Goal: Information Seeking & Learning: Check status

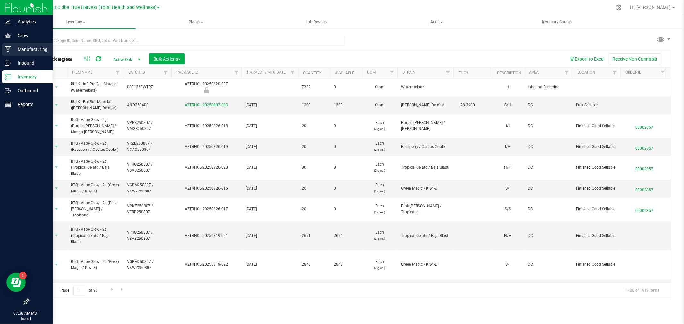
click at [17, 47] on p "Manufacturing" at bounding box center [30, 50] width 38 height 8
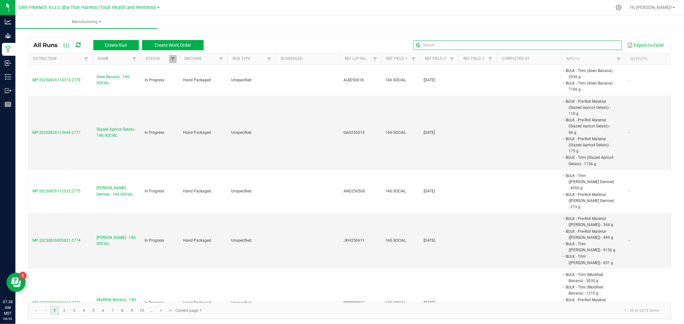
click at [605, 45] on input "text" at bounding box center [517, 45] width 208 height 10
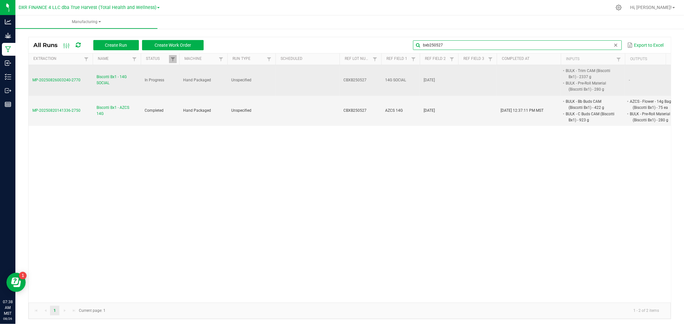
type input "bxb250527"
click at [100, 77] on span "Biscotti Bx1 - 14G SOCIAL" at bounding box center [116, 80] width 40 height 12
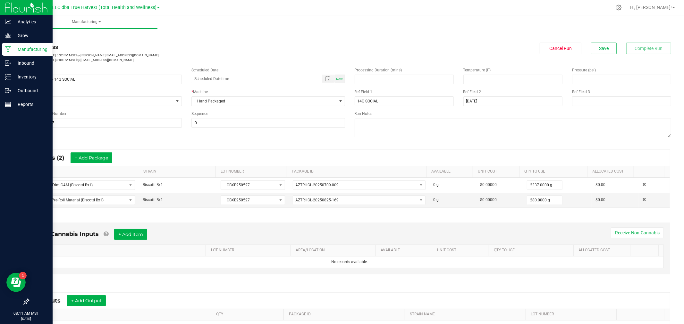
click at [27, 43] on div "Manufacturing" at bounding box center [27, 49] width 51 height 13
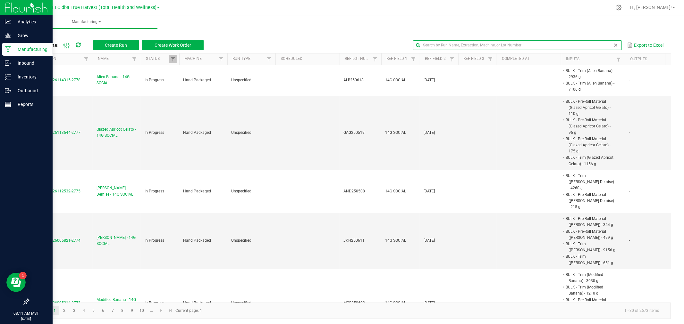
click at [599, 46] on input "text" at bounding box center [517, 45] width 208 height 10
type input "pmk250527"
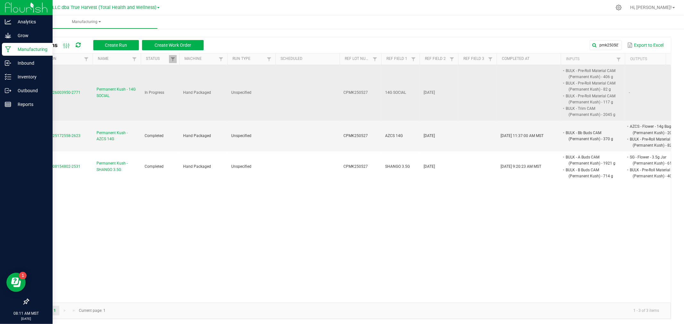
click at [126, 99] on span "Permanent Kush - 14G SOCIAL" at bounding box center [116, 93] width 40 height 12
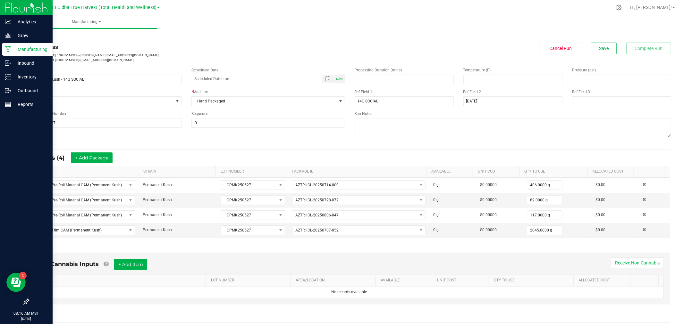
click at [21, 49] on p "Manufacturing" at bounding box center [30, 50] width 38 height 8
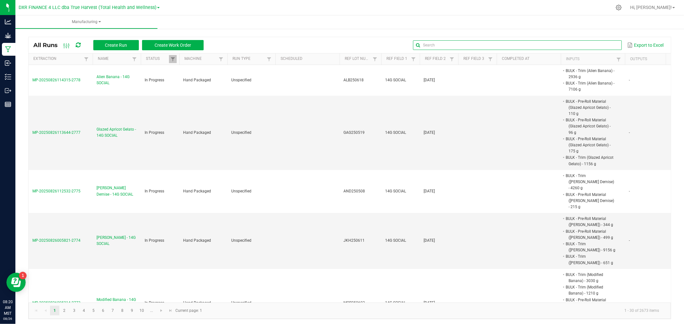
click at [608, 47] on global-search-input-ngx at bounding box center [517, 45] width 208 height 4
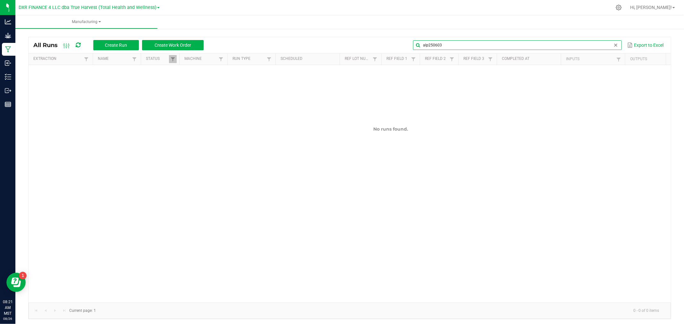
type input "alp250603"
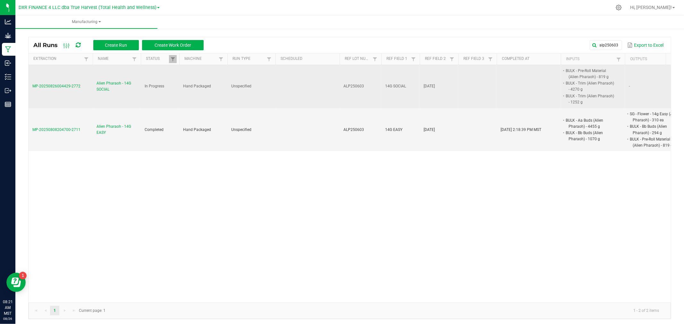
click at [107, 86] on span "Alien Pharaoh - 14G SOCIAL" at bounding box center [116, 86] width 40 height 12
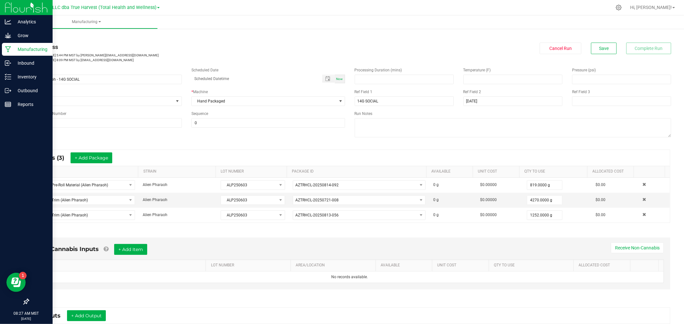
click at [10, 49] on icon at bounding box center [8, 49] width 6 height 6
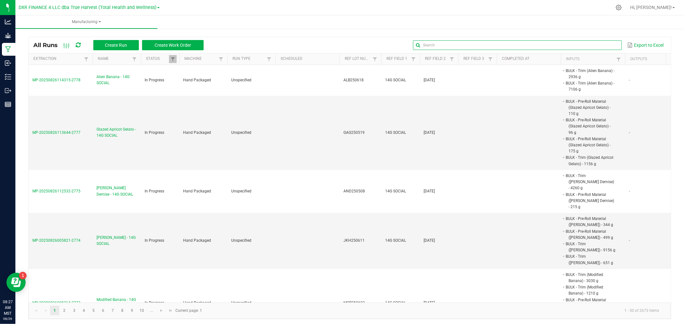
click at [599, 47] on input "text" at bounding box center [517, 45] width 208 height 10
type input "bxb250527"
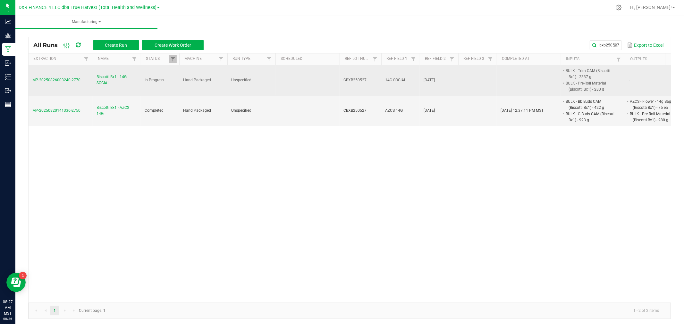
click at [117, 77] on span "Biscotti Bx1 - 14G SOCIAL" at bounding box center [116, 80] width 40 height 12
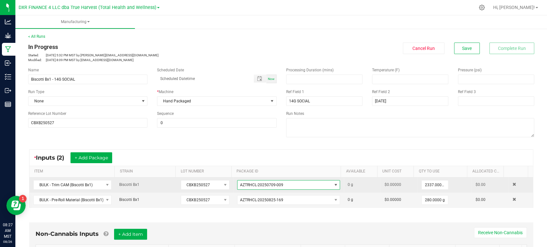
click at [253, 189] on span "AZTRHCL-20250709-009" at bounding box center [288, 185] width 103 height 10
drag, startPoint x: 280, startPoint y: 183, endPoint x: 231, endPoint y: 186, distance: 48.5
click at [233, 186] on td "AZTRHCL-20250709-009" at bounding box center [288, 185] width 111 height 15
copy span "AZTRHCL-20250709-009"
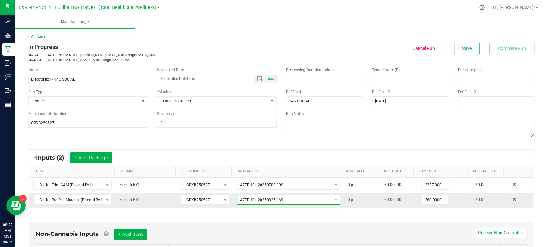
click at [280, 200] on span "AZTRHCL-20250825-169" at bounding box center [285, 200] width 94 height 9
drag, startPoint x: 285, startPoint y: 200, endPoint x: 236, endPoint y: 203, distance: 49.2
click at [238, 203] on span "AZTRHCL-20250825-169" at bounding box center [285, 200] width 94 height 9
copy span "AZTRHCL-20250825-169"
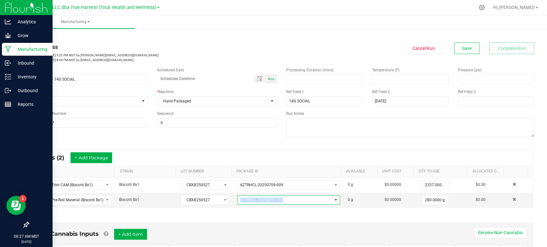
click at [11, 51] on p "Manufacturing" at bounding box center [30, 50] width 38 height 8
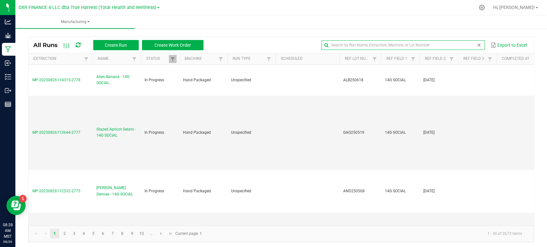
click at [459, 44] on input "text" at bounding box center [403, 45] width 163 height 10
type input "pmk250527"
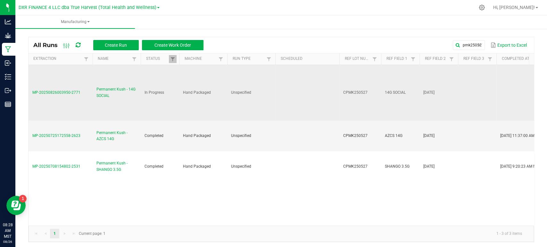
click at [110, 97] on span "Permanent Kush - 14G SOCIAL" at bounding box center [116, 93] width 40 height 12
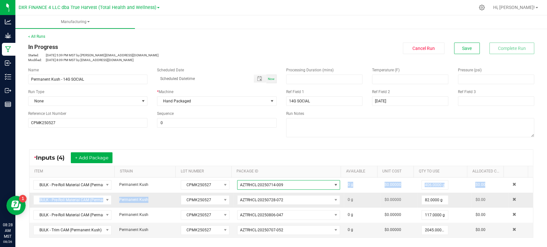
drag, startPoint x: 285, startPoint y: 185, endPoint x: 222, endPoint y: 192, distance: 62.6
click at [222, 192] on tbody "BULK - Pre-Roll Material CAM (Permanent Kush) Permanent Kush CPMK250527 AZTRHCL…" at bounding box center [281, 208] width 504 height 60
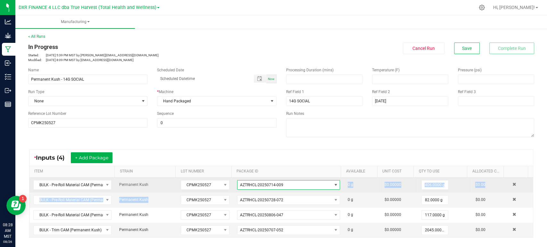
click at [286, 181] on span "AZTRHCL-20250714-009" at bounding box center [285, 185] width 94 height 9
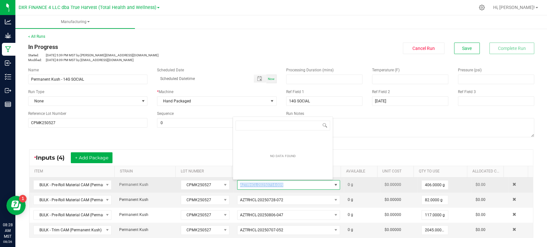
drag, startPoint x: 287, startPoint y: 184, endPoint x: 233, endPoint y: 182, distance: 54.5
click at [238, 183] on span "AZTRHCL-20250714-009" at bounding box center [285, 185] width 94 height 9
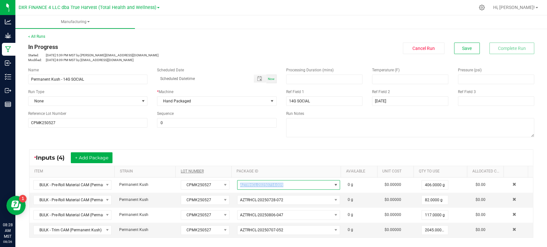
copy span "AZTRHCL-20250714-009"
click at [268, 202] on span "AZTRHCL-20250728-072" at bounding box center [261, 200] width 43 height 4
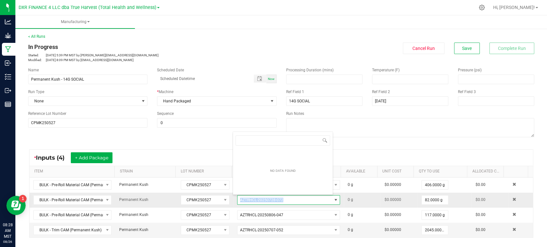
drag, startPoint x: 283, startPoint y: 200, endPoint x: 228, endPoint y: 204, distance: 55.0
click at [228, 204] on tr "BULK - Pre-Roll Material CAM (Permanent Kush) Permanent Kush CPMK250527 AZTRHCL…" at bounding box center [281, 200] width 504 height 15
copy tr "AZTRHCL-20250728-072"
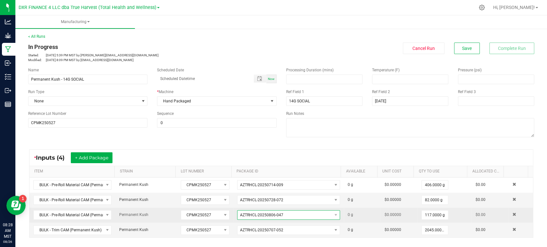
click at [239, 217] on span "AZTRHCL-20250806-047" at bounding box center [285, 215] width 94 height 9
drag, startPoint x: 286, startPoint y: 216, endPoint x: 235, endPoint y: 215, distance: 50.3
click at [238, 215] on span "AZTRHCL-20250806-047" at bounding box center [285, 215] width 94 height 9
copy span "AZTRHCL-20250806-047"
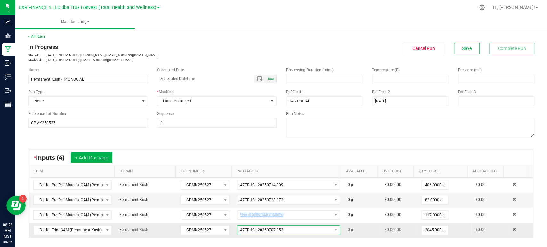
click at [256, 229] on span "AZTRHCL-20250707-052" at bounding box center [261, 230] width 43 height 4
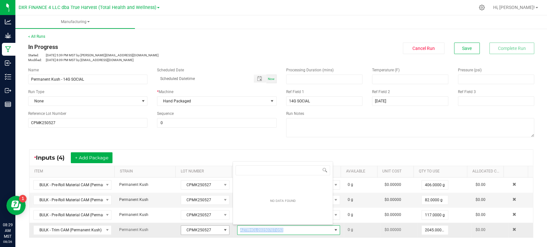
drag, startPoint x: 281, startPoint y: 228, endPoint x: 219, endPoint y: 227, distance: 62.2
click at [220, 228] on tr "BULK - Trim CAM (Permanent Kush) Permanent Kush CPMK250527 AZTRHCL-20250707-052…" at bounding box center [281, 230] width 504 height 15
copy tr "AZTRHCL-20250707-052"
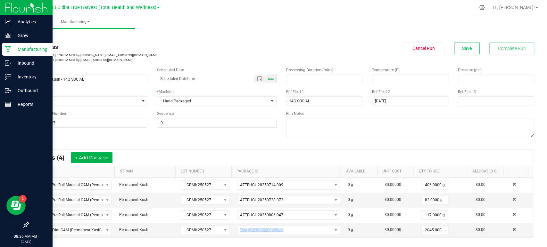
click at [11, 49] on p "Manufacturing" at bounding box center [30, 50] width 38 height 8
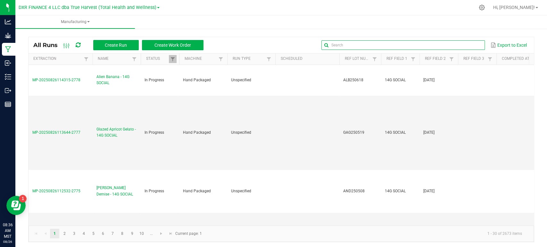
click at [460, 45] on input "text" at bounding box center [403, 45] width 163 height 10
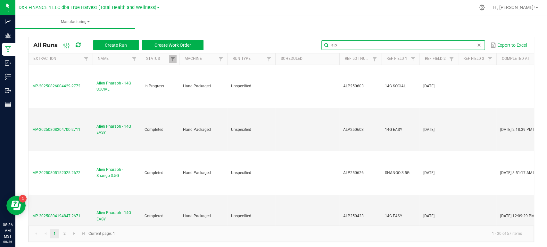
scroll to position [2, 0]
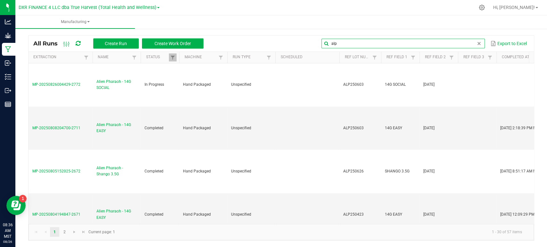
type input "alp"
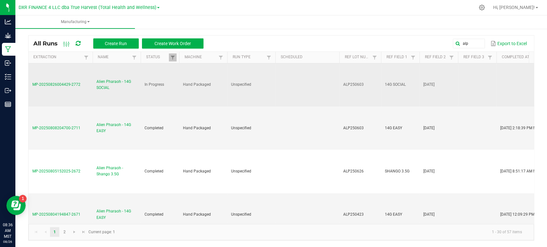
click at [103, 90] on span "Alien Pharaoh - 14G SOCIAL" at bounding box center [116, 85] width 40 height 12
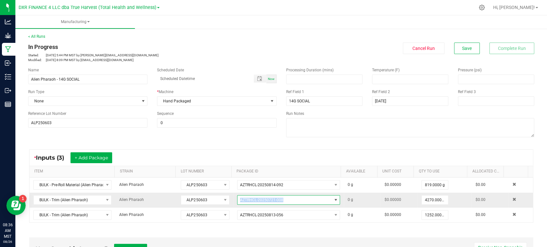
drag, startPoint x: 288, startPoint y: 197, endPoint x: 244, endPoint y: 193, distance: 44.4
click at [245, 193] on td "AZTRHCL-20250721-008" at bounding box center [288, 200] width 111 height 15
copy span "AZTRHCL-20250721-008"
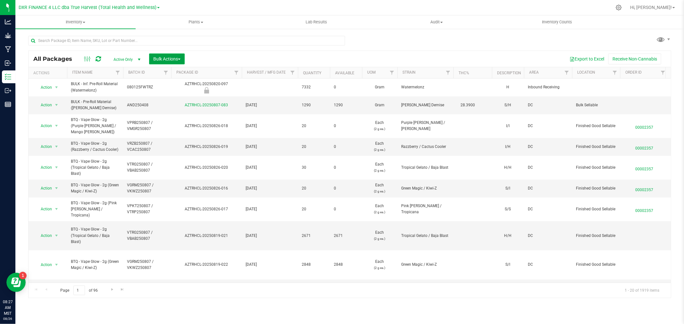
click at [181, 62] on button "Bulk Actions" at bounding box center [167, 59] width 36 height 11
click at [176, 110] on span "Locate packages" at bounding box center [169, 108] width 32 height 5
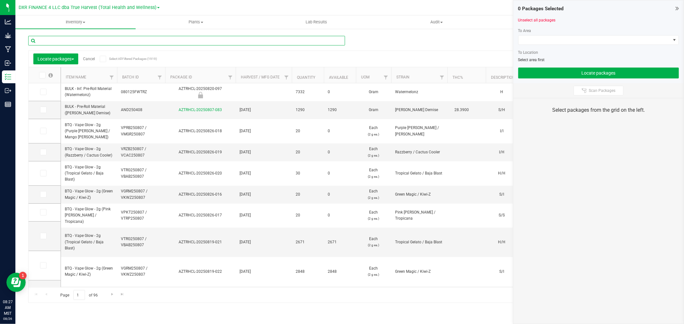
click at [100, 42] on input "text" at bounding box center [186, 41] width 317 height 10
paste input "AZTRHCL-20250709-009"
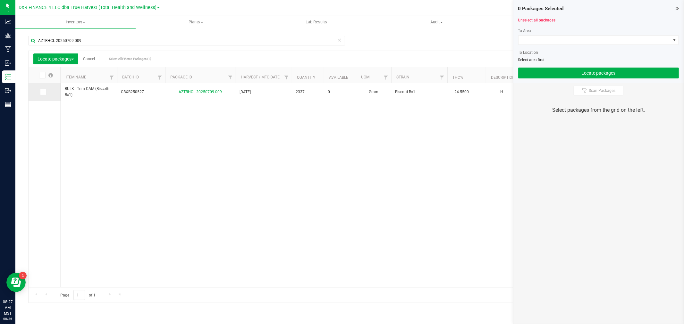
click at [44, 92] on icon at bounding box center [43, 92] width 4 height 0
click at [0, 0] on input "checkbox" at bounding box center [0, 0] width 0 height 0
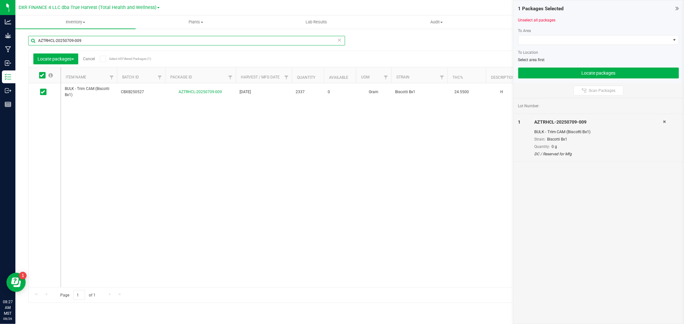
click at [87, 44] on input "AZTRHCL-20250709-009" at bounding box center [186, 41] width 317 height 10
paste input "825-16"
type input "AZTRHCL-20250825-169"
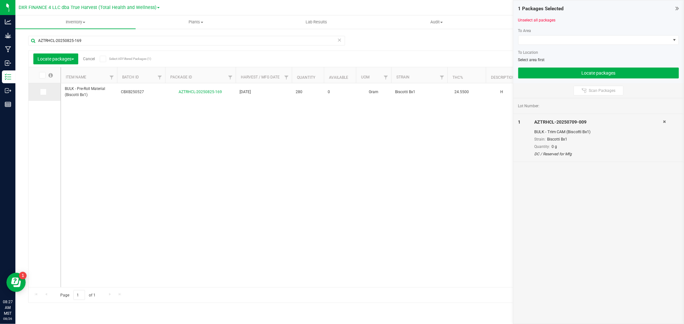
click at [43, 95] on span at bounding box center [43, 92] width 6 height 6
click at [0, 0] on input "checkbox" at bounding box center [0, 0] width 0 height 0
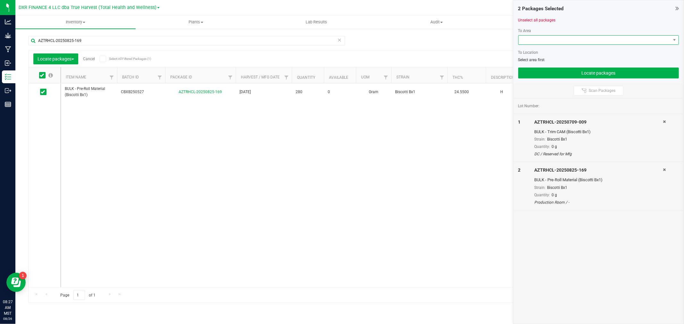
click at [542, 43] on span at bounding box center [594, 40] width 152 height 9
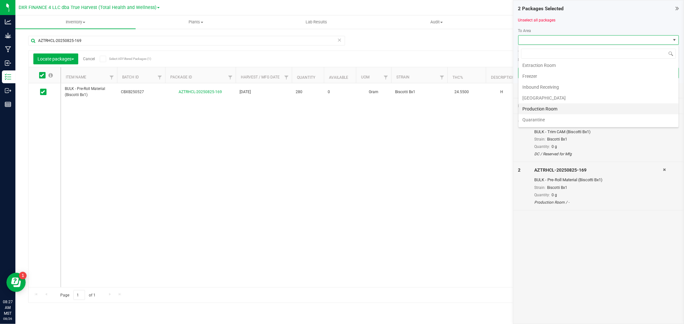
scroll to position [36, 0]
click at [550, 96] on li "Production Room" at bounding box center [598, 97] width 160 height 11
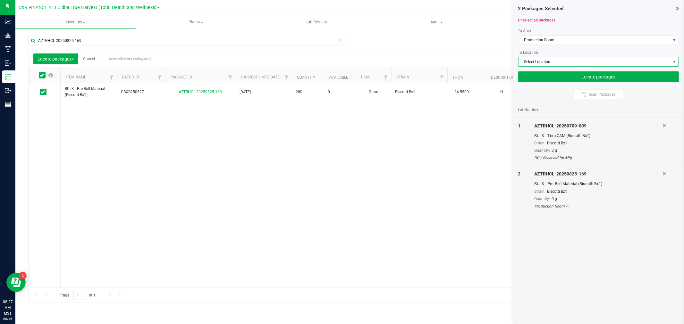
click at [546, 63] on span "Select Location" at bounding box center [594, 61] width 152 height 9
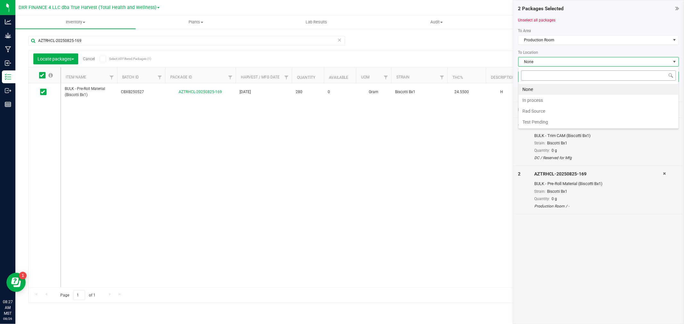
scroll to position [10, 161]
click at [540, 97] on li "In process" at bounding box center [598, 100] width 160 height 11
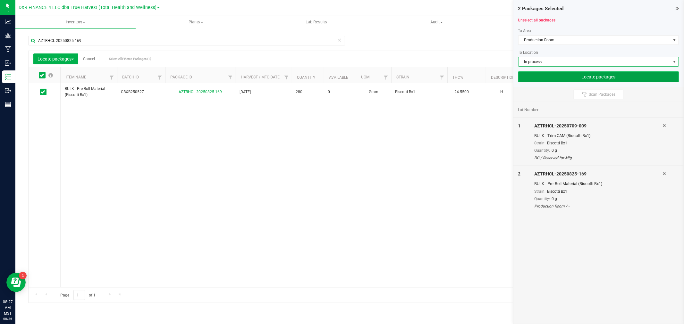
click at [542, 78] on button "Locate packages" at bounding box center [598, 76] width 161 height 11
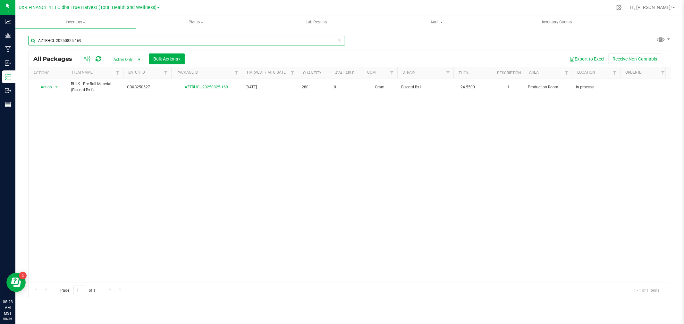
click at [88, 39] on input "AZTRHCL-20250825-169" at bounding box center [186, 41] width 317 height 10
paste input "714-00"
type input "AZTRHCL-20250714-009"
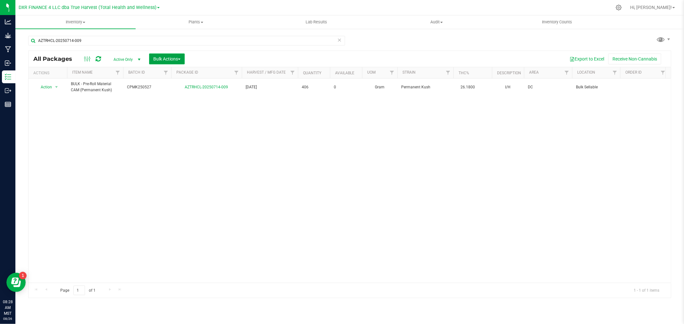
click at [162, 55] on button "Bulk Actions" at bounding box center [167, 59] width 36 height 11
click at [175, 107] on span "Locate packages" at bounding box center [169, 108] width 32 height 5
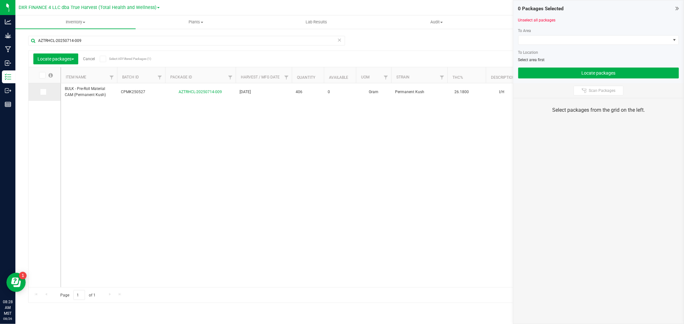
click at [43, 92] on icon at bounding box center [43, 92] width 4 height 0
click at [0, 0] on input "checkbox" at bounding box center [0, 0] width 0 height 0
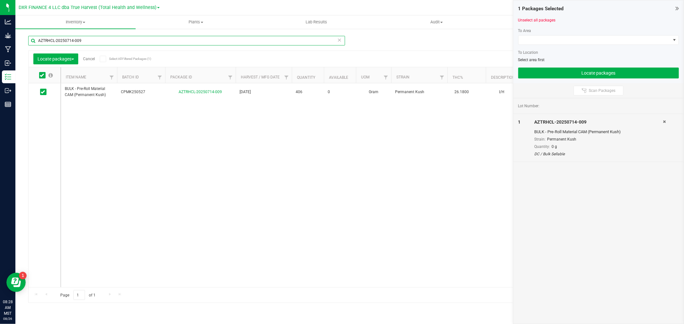
click at [159, 42] on input "AZTRHCL-20250714-009" at bounding box center [186, 41] width 317 height 10
paste input "AZTRHCL-20250728-072"
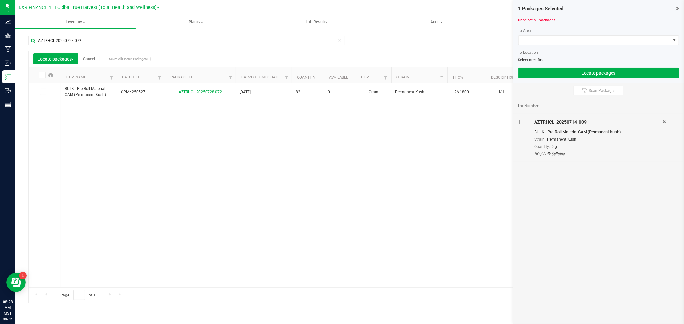
click at [43, 92] on icon at bounding box center [43, 92] width 4 height 0
click at [0, 0] on input "checkbox" at bounding box center [0, 0] width 0 height 0
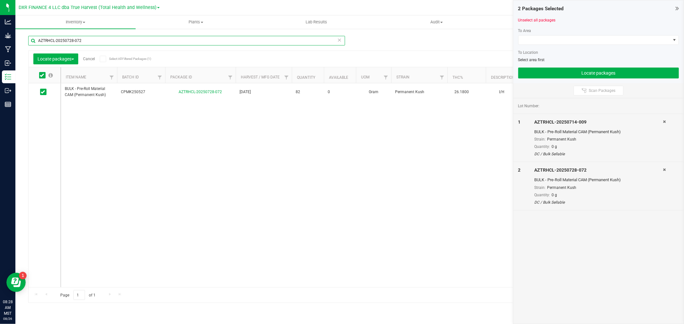
click at [122, 36] on input "AZTRHCL-20250728-072" at bounding box center [186, 41] width 317 height 10
click at [122, 35] on div "AZTRHCL-20250728-072" at bounding box center [189, 40] width 322 height 21
click at [122, 39] on input "AZTRHCL-20250728-072" at bounding box center [186, 41] width 317 height 10
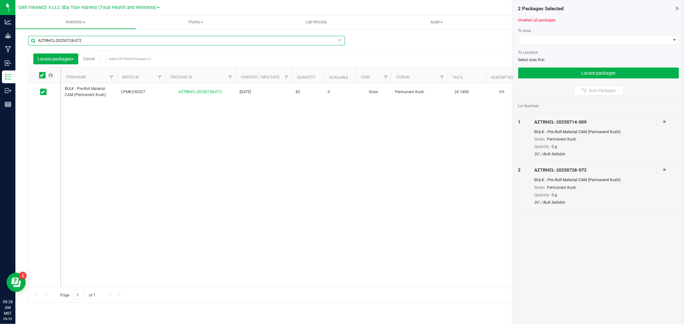
click at [122, 40] on input "AZTRHCL-20250728-072" at bounding box center [186, 41] width 317 height 10
paste input "AZTRHCL-20250806-047"
click at [45, 91] on span at bounding box center [43, 92] width 6 height 6
click at [0, 0] on input "checkbox" at bounding box center [0, 0] width 0 height 0
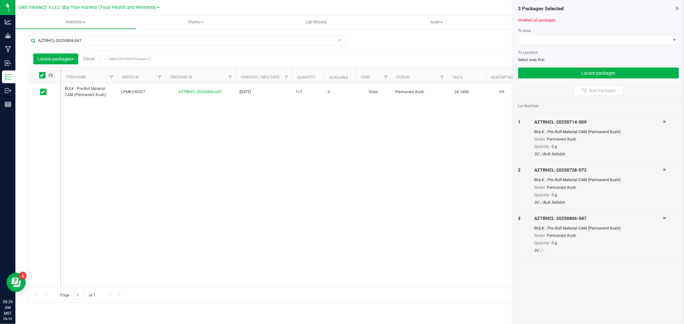
click at [112, 47] on div "AZTRHCL-20250806-047" at bounding box center [186, 43] width 317 height 15
click at [110, 45] on input "AZTRHCL-20250806-047" at bounding box center [186, 41] width 317 height 10
click at [110, 43] on input "AZTRHCL-20250806-047" at bounding box center [186, 41] width 317 height 10
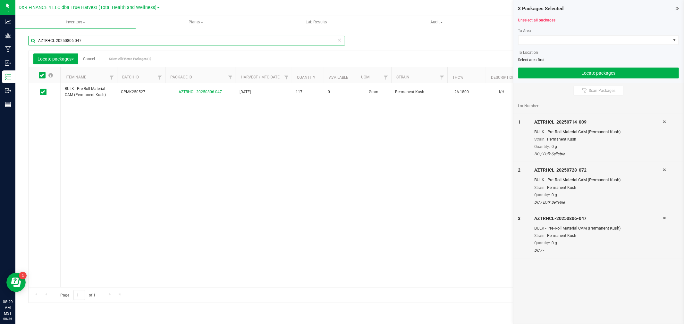
paste input "AZTRHCL-20250707-052"
type input "AZTRHCL-20250707-052"
click at [44, 92] on icon at bounding box center [43, 92] width 4 height 0
click at [0, 0] on input "checkbox" at bounding box center [0, 0] width 0 height 0
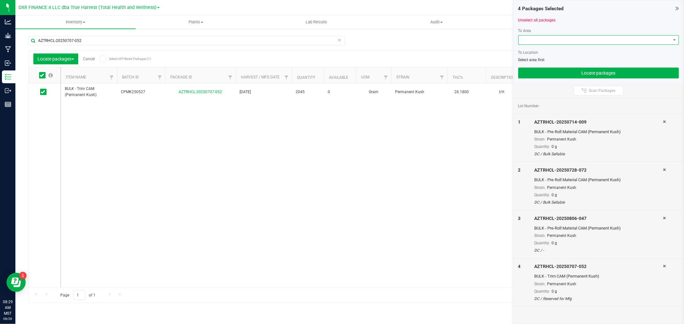
click at [553, 41] on span at bounding box center [594, 40] width 152 height 9
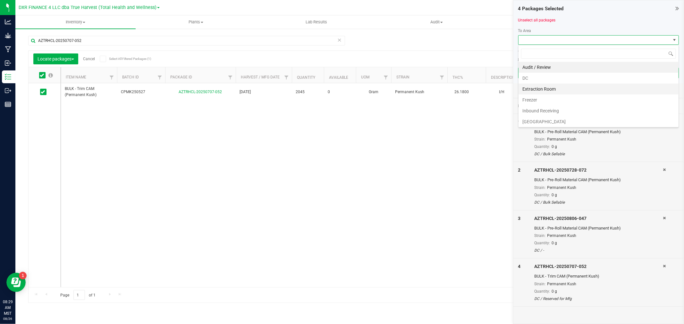
scroll to position [36, 0]
click at [549, 96] on li "Production Room" at bounding box center [598, 97] width 160 height 11
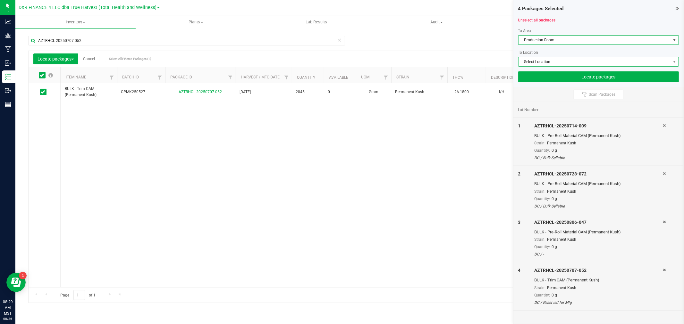
click at [540, 63] on span "Select Location" at bounding box center [594, 61] width 152 height 9
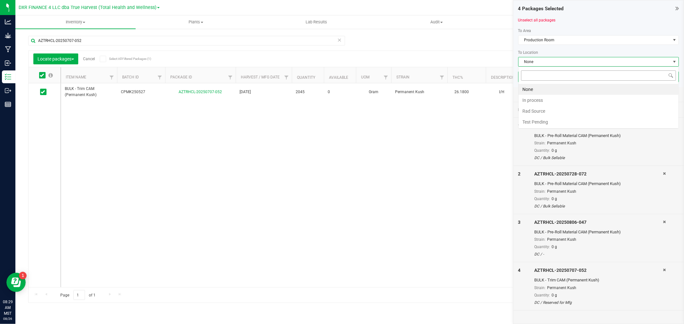
scroll to position [10, 161]
click at [541, 98] on li "In process" at bounding box center [598, 100] width 160 height 11
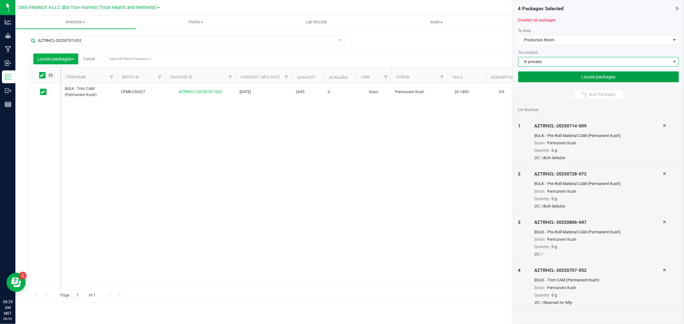
click at [604, 80] on button "Locate packages" at bounding box center [598, 76] width 161 height 11
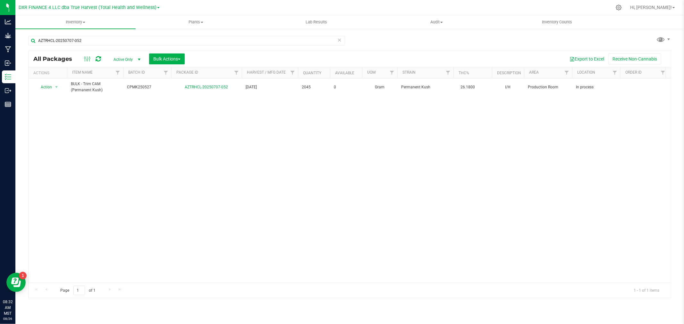
click at [285, 124] on div "Action Action Adjust qty Create package Edit attributes Global inventory Locate…" at bounding box center [350, 181] width 642 height 205
click at [83, 37] on input "AZTRHCL-20250707-052" at bounding box center [186, 41] width 317 height 10
paste input "21-008"
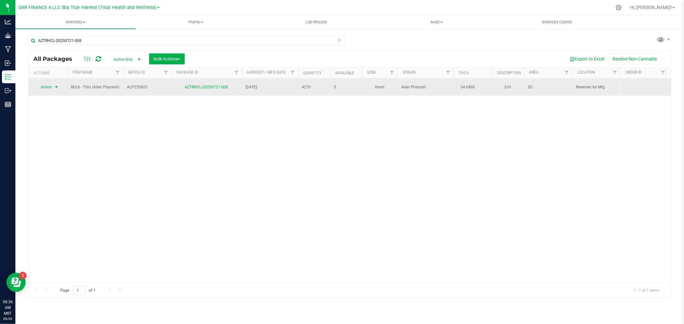
click at [42, 88] on span "Action" at bounding box center [43, 87] width 17 height 9
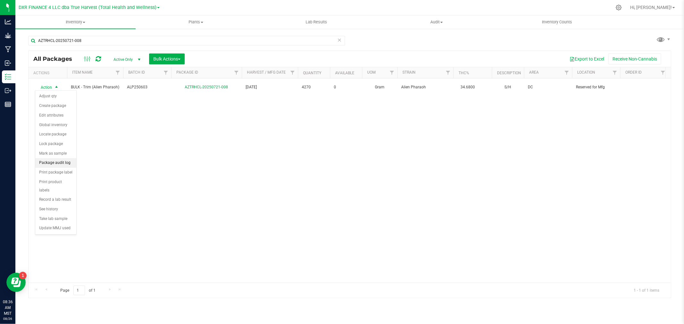
click at [60, 165] on li "Package audit log" at bounding box center [55, 163] width 41 height 10
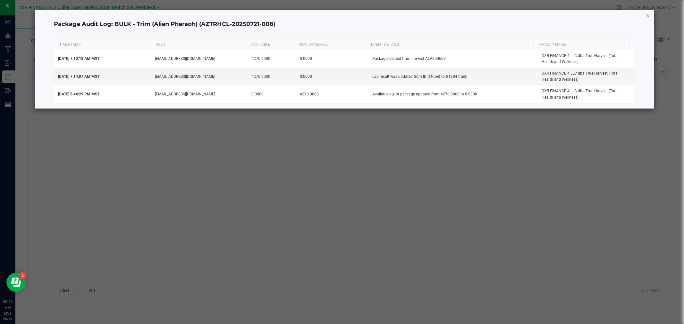
click at [649, 16] on icon "button" at bounding box center [648, 16] width 4 height 8
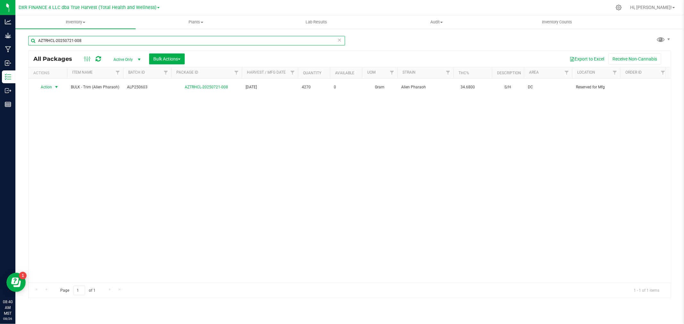
click at [95, 40] on input "AZTRHCL-20250721-008" at bounding box center [186, 41] width 317 height 10
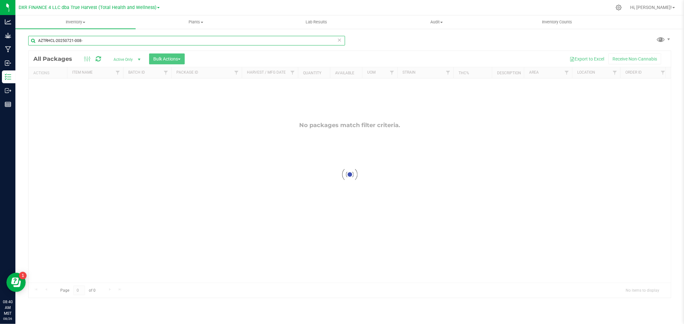
click at [91, 39] on input "AZTRHCL-20250721-008-" at bounding box center [186, 41] width 317 height 10
type input "721-017"
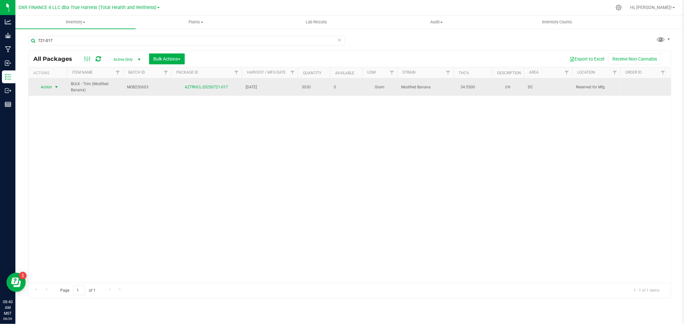
click at [54, 85] on span "select" at bounding box center [56, 87] width 5 height 5
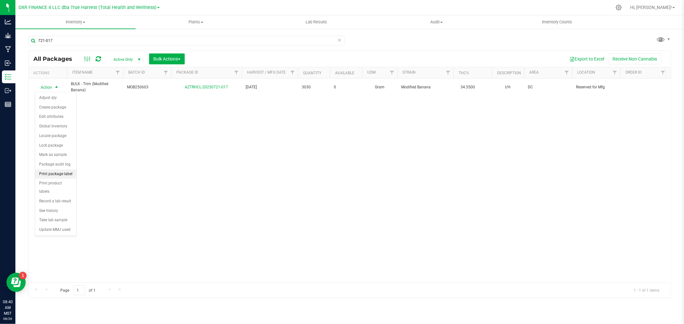
click at [50, 174] on li "Print package label" at bounding box center [55, 175] width 41 height 10
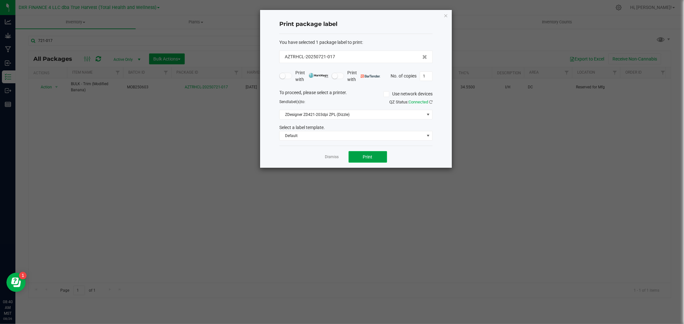
click at [373, 157] on button "Print" at bounding box center [367, 157] width 38 height 12
click at [329, 160] on app-cancel-button "Dismiss" at bounding box center [332, 157] width 14 height 7
click at [332, 157] on link "Dismiss" at bounding box center [332, 157] width 14 height 5
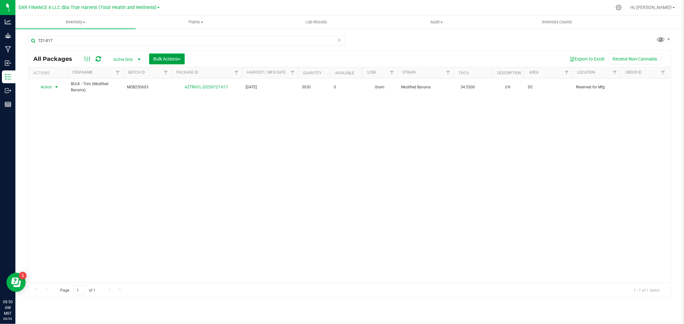
click at [174, 60] on span "Bulk Actions" at bounding box center [166, 58] width 27 height 5
click at [169, 112] on div "Locate packages" at bounding box center [173, 110] width 41 height 10
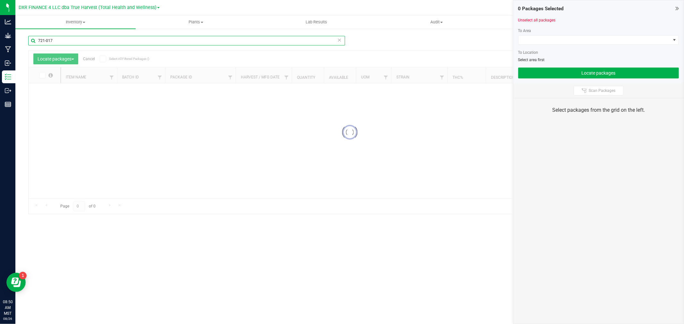
click at [83, 41] on div "Inventory All packages All inventory Waste log Create inventory Plants All plan…" at bounding box center [349, 169] width 668 height 309
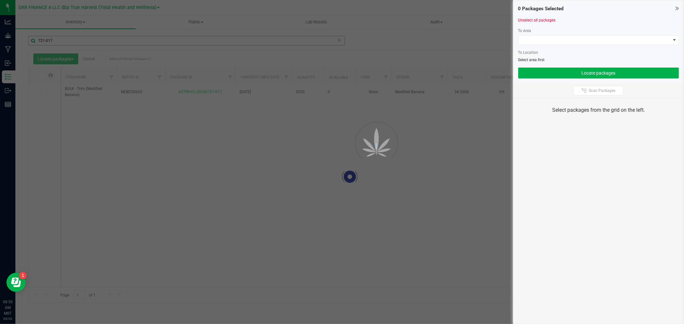
click at [83, 41] on div at bounding box center [342, 162] width 684 height 324
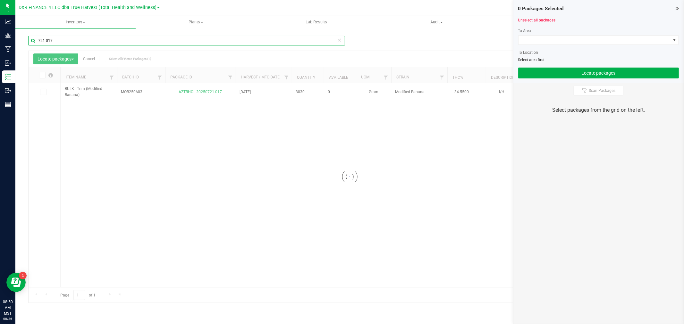
click at [83, 41] on input "721-017" at bounding box center [186, 41] width 317 height 10
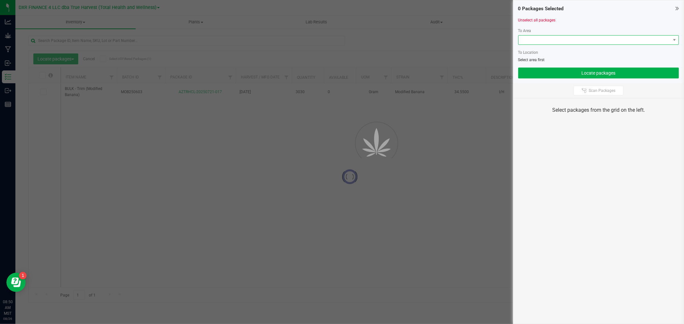
click at [575, 41] on span at bounding box center [594, 40] width 152 height 9
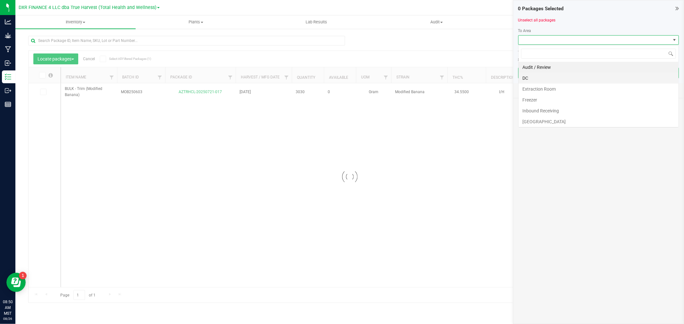
scroll to position [10, 161]
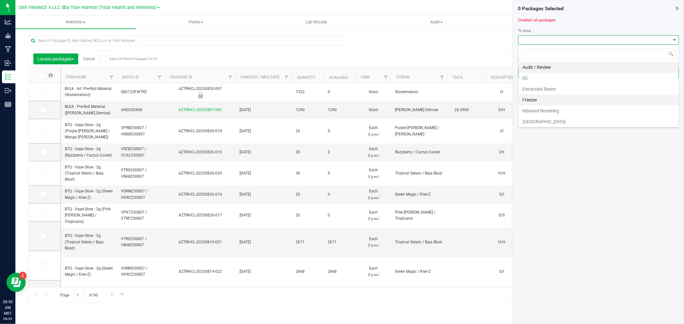
scroll to position [36, 0]
click at [547, 96] on li "Production Room" at bounding box center [598, 97] width 160 height 11
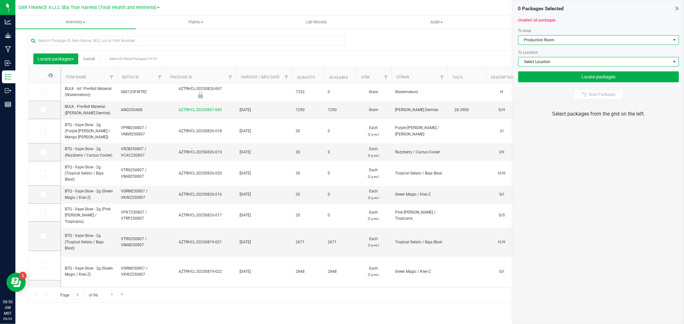
click at [550, 63] on span "Select Location" at bounding box center [594, 61] width 152 height 9
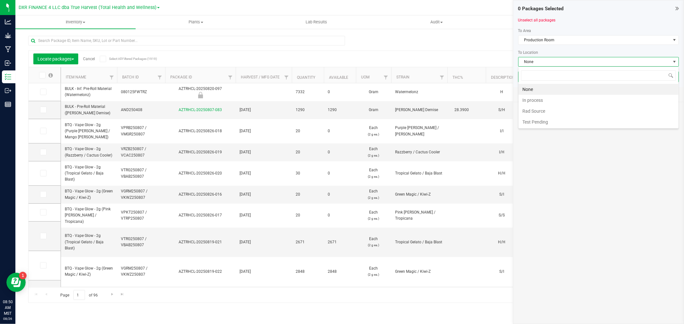
scroll to position [10, 161]
click at [550, 101] on li "In process" at bounding box center [598, 100] width 160 height 11
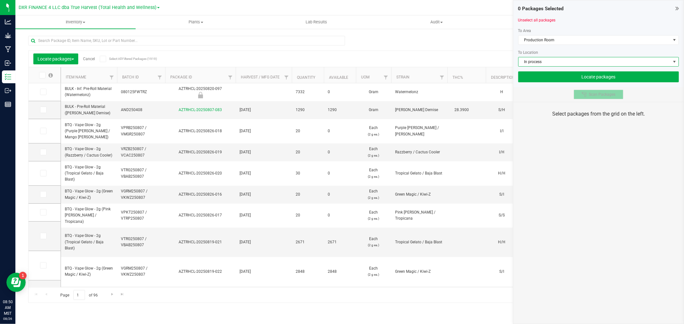
click at [607, 94] on span "Scan Packages" at bounding box center [602, 94] width 27 height 5
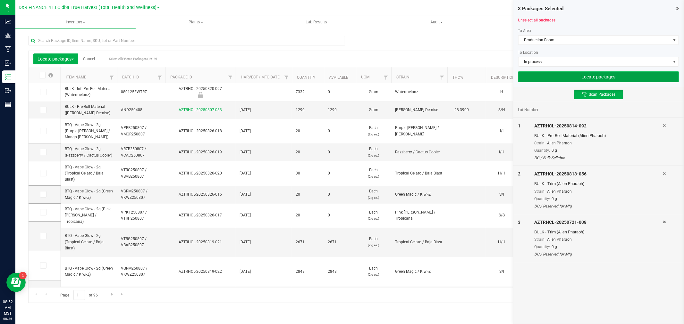
click at [603, 79] on button "Locate packages" at bounding box center [598, 76] width 161 height 11
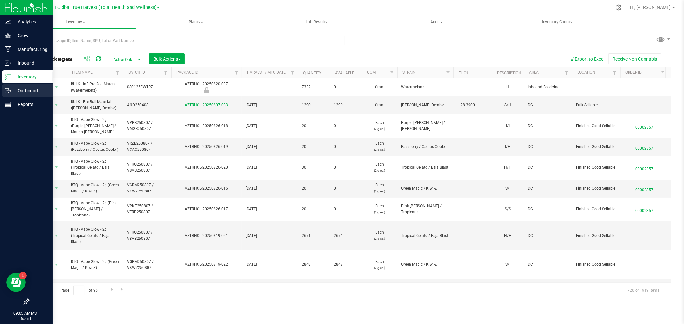
click at [8, 88] on icon at bounding box center [7, 90] width 4 height 4
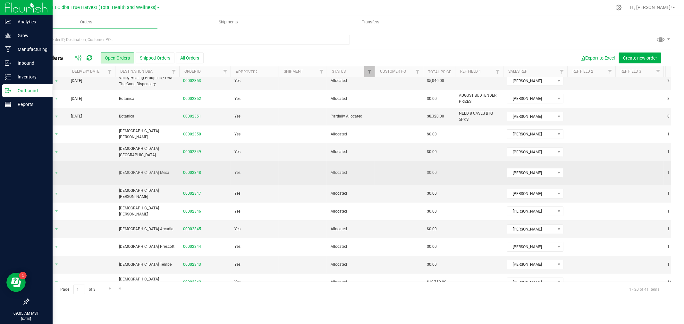
scroll to position [156, 0]
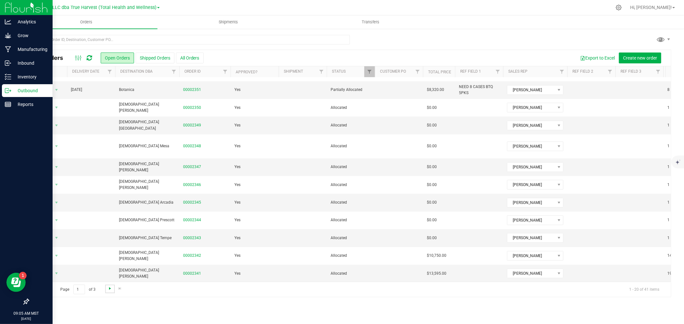
click at [111, 288] on span "Go to the next page" at bounding box center [109, 288] width 5 height 5
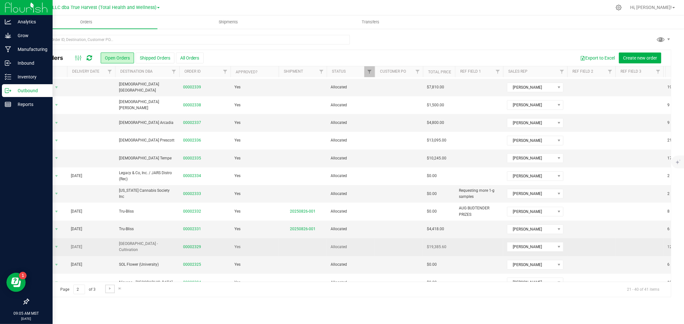
scroll to position [36, 0]
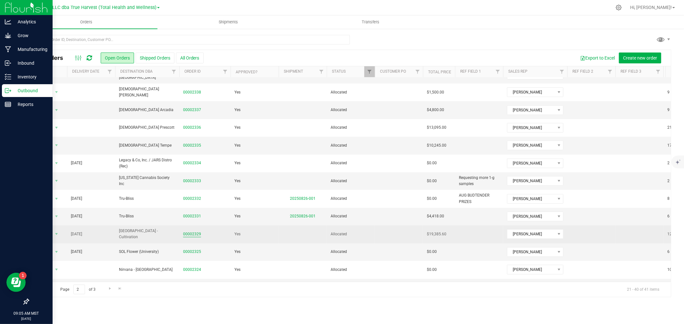
click at [188, 231] on link "00002329" at bounding box center [192, 234] width 18 height 6
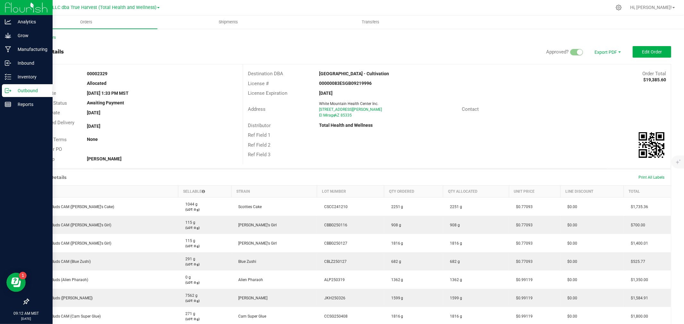
click at [355, 74] on strong "White Mountain Health Center - Cultivation" at bounding box center [354, 73] width 70 height 5
click at [354, 71] on strong "White Mountain Health Center - Cultivation" at bounding box center [354, 73] width 70 height 5
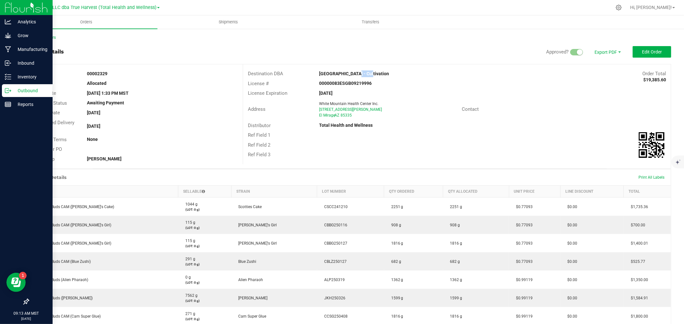
click at [354, 71] on strong "White Mountain Health Center - Cultivation" at bounding box center [354, 73] width 70 height 5
click at [11, 76] on icon at bounding box center [8, 77] width 6 height 6
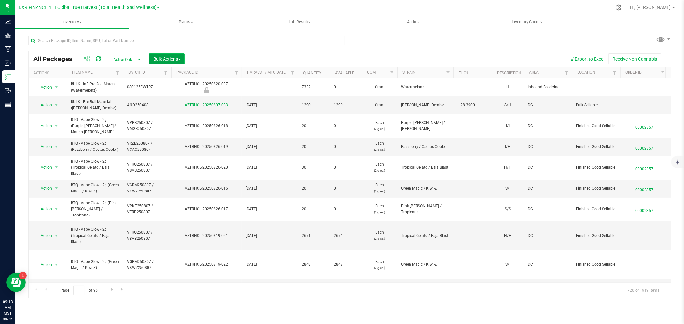
click at [175, 60] on span "Bulk Actions" at bounding box center [166, 58] width 27 height 5
click at [175, 134] on span "Print package labels" at bounding box center [172, 132] width 38 height 5
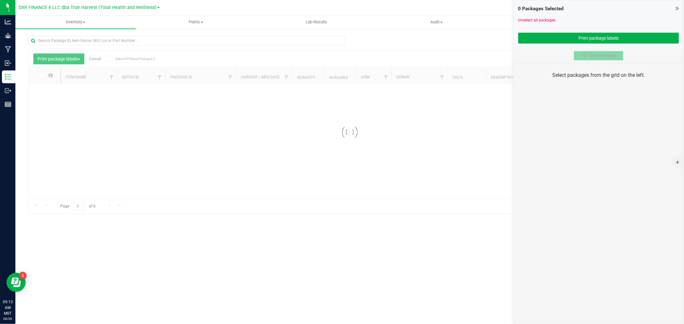
click at [603, 58] on span "Scan Packages" at bounding box center [602, 55] width 27 height 5
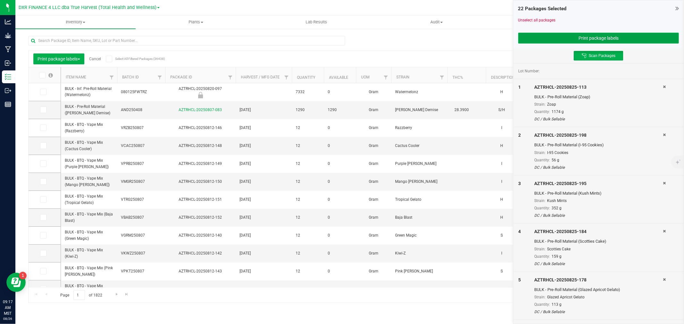
click at [596, 39] on button "Print package labels" at bounding box center [598, 38] width 161 height 11
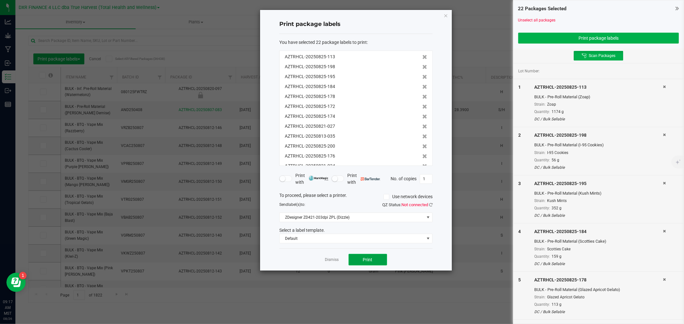
click at [366, 259] on span "Print" at bounding box center [368, 259] width 10 height 5
click at [332, 260] on link "Dismiss" at bounding box center [332, 259] width 14 height 5
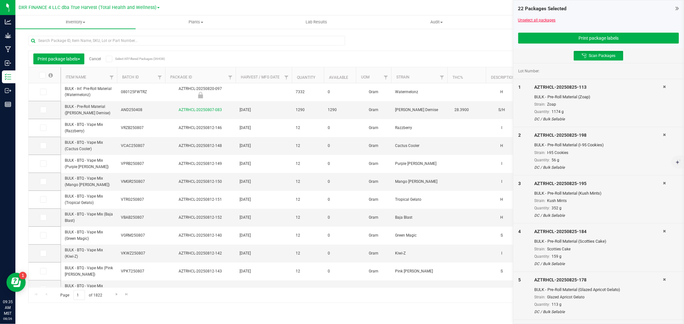
click at [536, 20] on link "Unselect all packages" at bounding box center [537, 20] width 38 height 4
click at [562, 38] on button "Print package labels" at bounding box center [598, 38] width 161 height 11
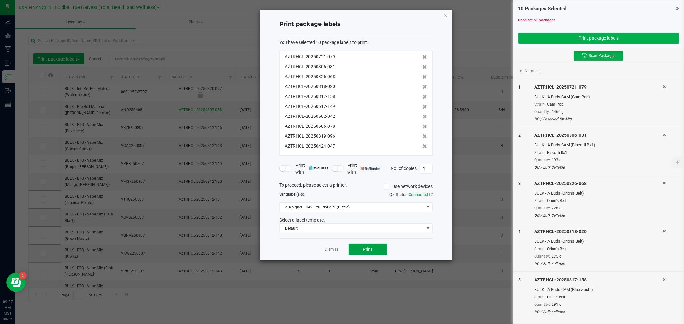
click at [382, 251] on button "Print" at bounding box center [367, 250] width 38 height 12
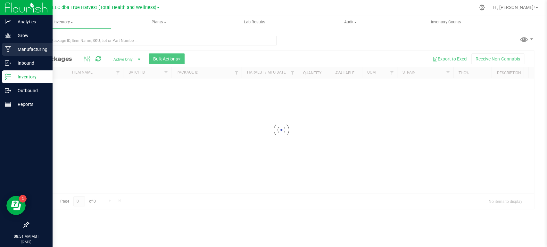
click at [13, 51] on p "Manufacturing" at bounding box center [30, 50] width 38 height 8
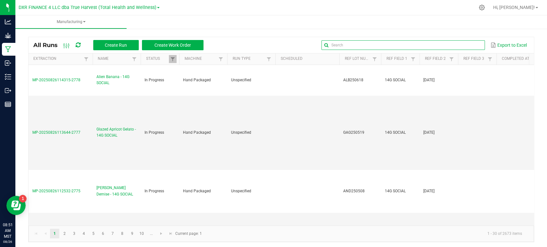
click at [460, 46] on input "text" at bounding box center [403, 45] width 163 height 10
type input "bxb250527"
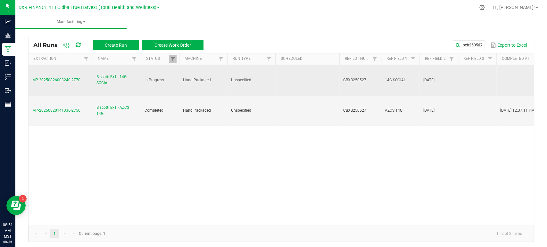
click at [100, 81] on span "Biscotti Bx1 - 14G SOCIAL" at bounding box center [116, 80] width 40 height 12
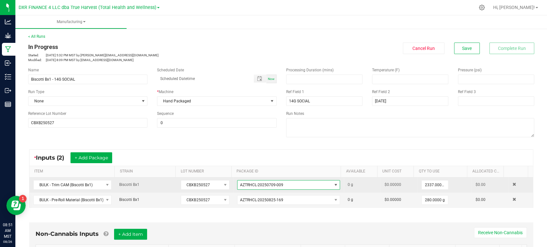
click at [248, 187] on span "AZTRHCL-20250709-009" at bounding box center [261, 185] width 43 height 4
click at [249, 187] on span "AZTRHCL-20250709-009" at bounding box center [261, 185] width 43 height 4
click at [249, 186] on span "AZTRHCL-20250709-009" at bounding box center [261, 185] width 43 height 4
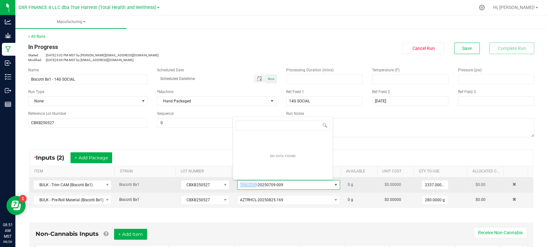
click at [249, 186] on span "AZTRHCL-20250709-009" at bounding box center [261, 185] width 43 height 4
click at [248, 186] on span "AZTRHCL-20250709-009" at bounding box center [261, 185] width 43 height 4
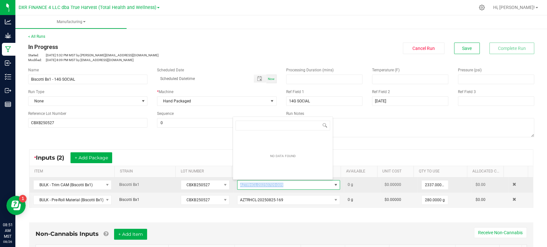
click at [248, 186] on span "AZTRHCL-20250709-009" at bounding box center [261, 185] width 43 height 4
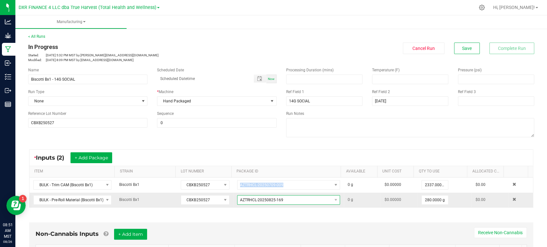
click at [240, 201] on span "AZTRHCL-20250825-169" at bounding box center [261, 200] width 43 height 4
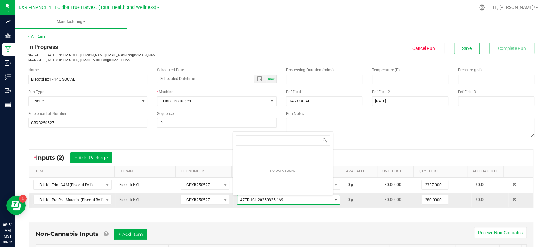
click at [240, 201] on span "AZTRHCL-20250825-169" at bounding box center [261, 200] width 43 height 4
copy span "AZTRHCL-20250825-169"
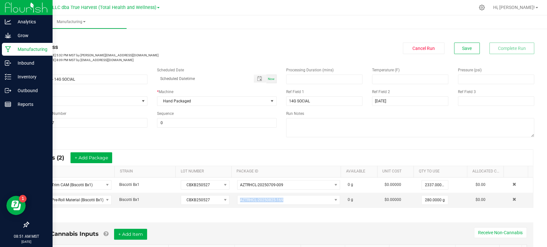
click at [16, 50] on p "Manufacturing" at bounding box center [30, 50] width 38 height 8
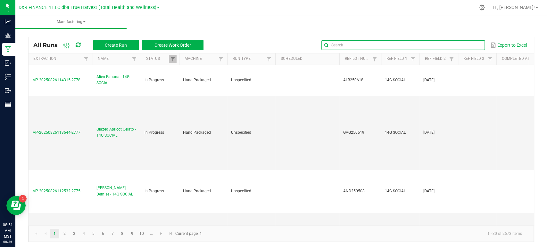
click at [468, 45] on input "text" at bounding box center [403, 45] width 163 height 10
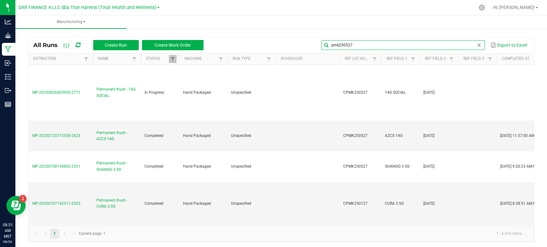
type input "pmk250527"
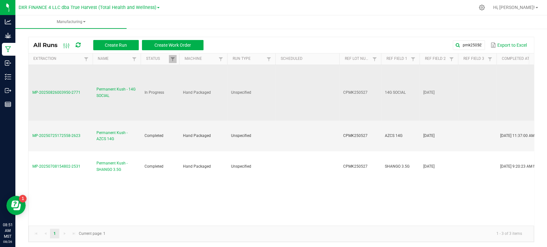
click at [110, 97] on span "Permanent Kush - 14G SOCIAL" at bounding box center [116, 93] width 40 height 12
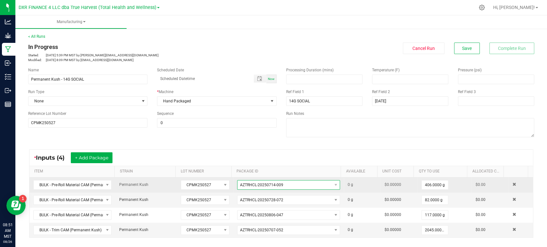
click at [279, 183] on span "AZTRHCL-20250714-009" at bounding box center [285, 185] width 94 height 9
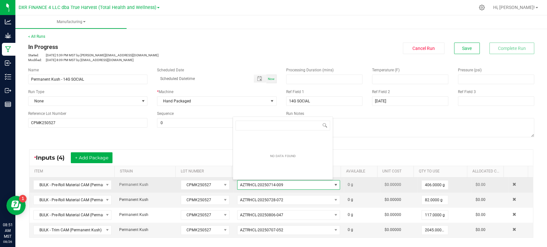
click at [279, 183] on span "AZTRHCL-20250714-009" at bounding box center [285, 185] width 94 height 9
click at [272, 186] on span "AZTRHCL-20250714-009" at bounding box center [261, 185] width 43 height 4
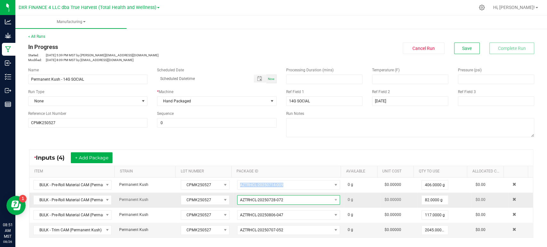
click at [254, 198] on span "AZTRHCL-20250728-072" at bounding box center [261, 200] width 43 height 4
copy span "AZTRHCL-20250728-072"
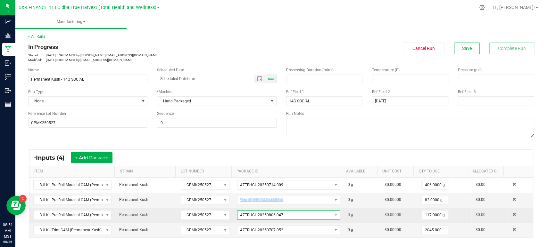
click at [252, 213] on span "AZTRHCL-20250806-047" at bounding box center [261, 215] width 43 height 4
click at [253, 213] on span "AZTRHCL-20250806-047" at bounding box center [261, 215] width 43 height 4
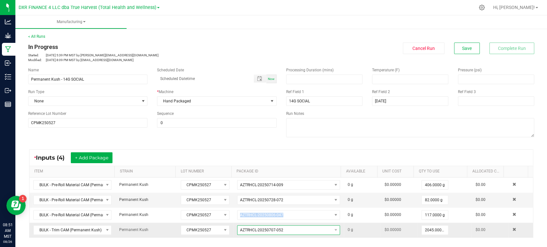
click at [262, 229] on span "AZTRHCL-20250707-052" at bounding box center [261, 230] width 43 height 4
click at [261, 229] on span "AZTRHCL-20250707-052" at bounding box center [261, 230] width 43 height 4
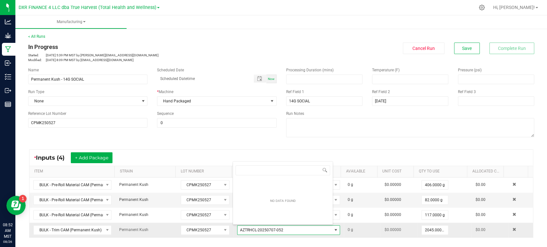
click at [261, 229] on span "AZTRHCL-20250707-052" at bounding box center [261, 230] width 43 height 4
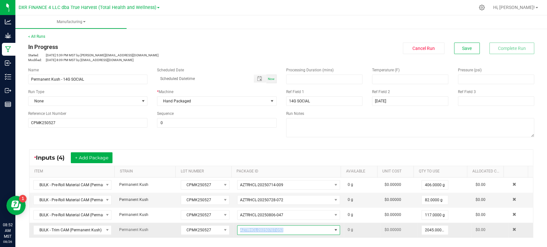
click at [261, 229] on span "AZTRHCL-20250707-052" at bounding box center [261, 230] width 43 height 4
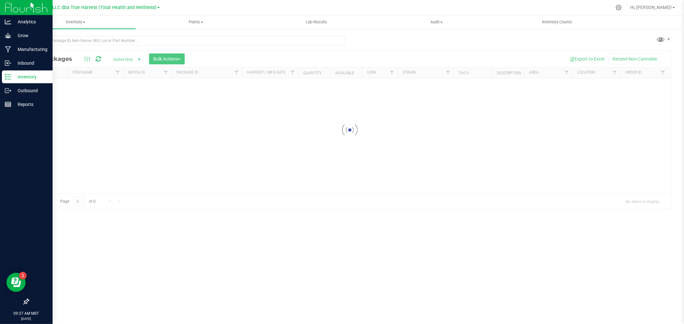
click at [13, 76] on p "Inventory" at bounding box center [30, 77] width 38 height 8
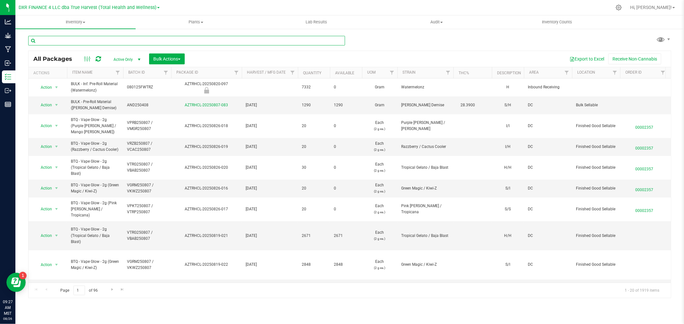
click at [65, 43] on input "text" at bounding box center [186, 41] width 317 height 10
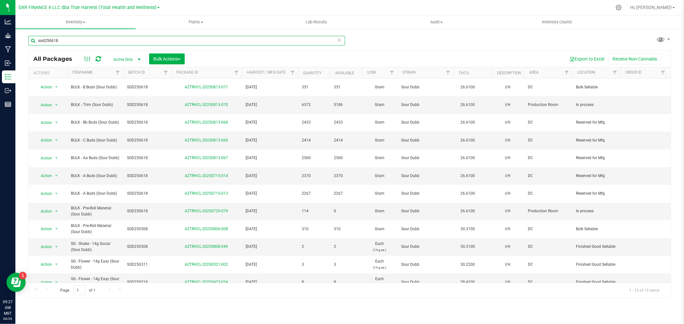
type input "sod250618"
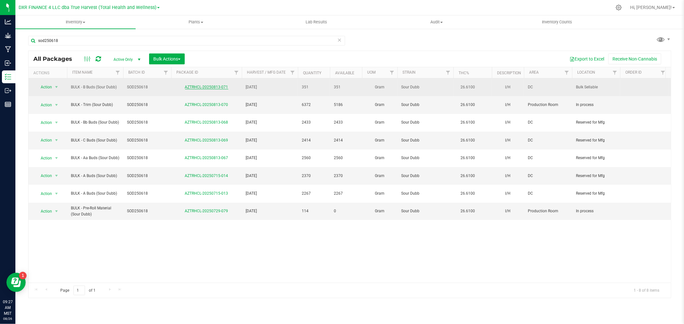
click at [209, 87] on link "AZTRHCL-20250813-071" at bounding box center [206, 87] width 43 height 4
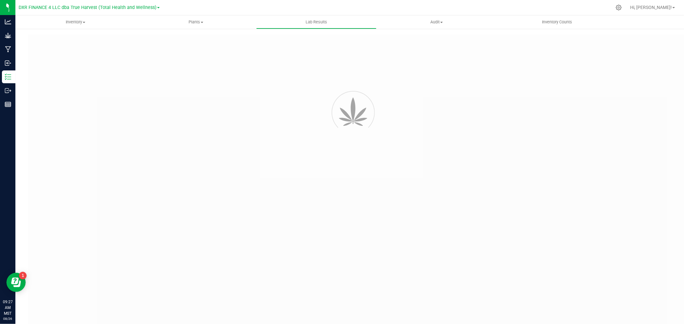
type input "AZTRHCL-20250715-015"
type input "TE50703004-018"
type input "AZTRHCL-20250715-015"
type input "[DATE] 10:23 AM"
type input "[DATE]"
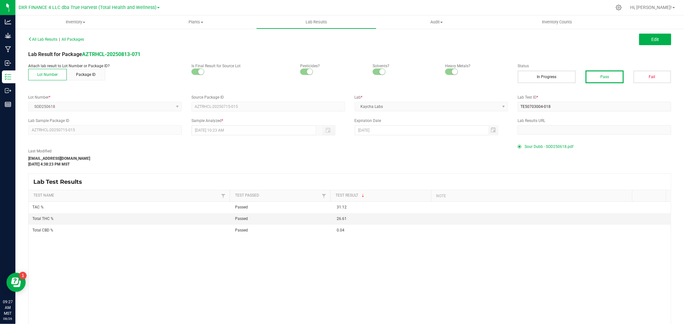
click at [536, 148] on span "Sour Dubb - SOD250618.pdf" at bounding box center [548, 147] width 49 height 10
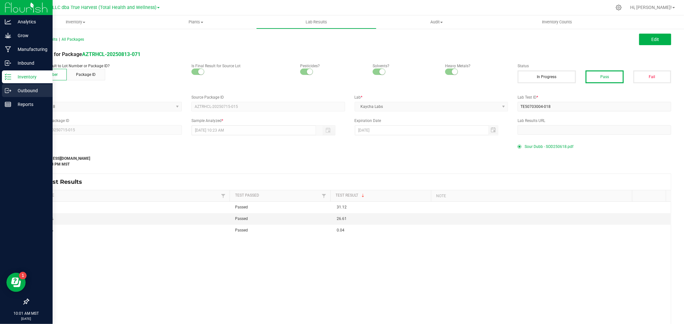
click at [12, 89] on p "Outbound" at bounding box center [30, 91] width 38 height 8
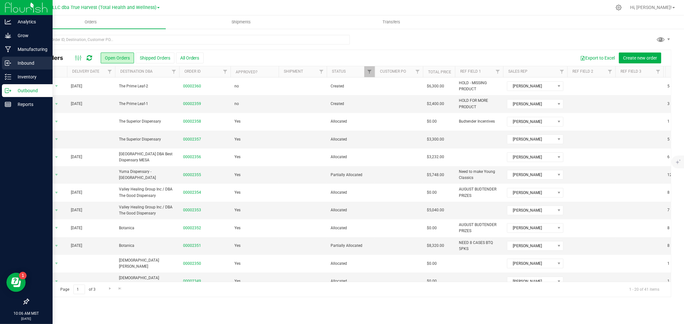
click at [10, 67] on div "Inbound" at bounding box center [27, 63] width 51 height 13
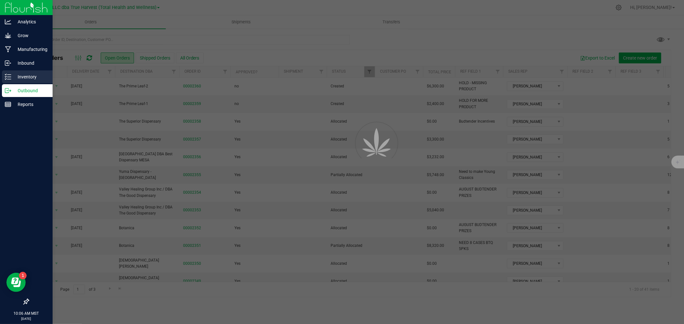
click at [13, 77] on p "Inventory" at bounding box center [30, 77] width 38 height 8
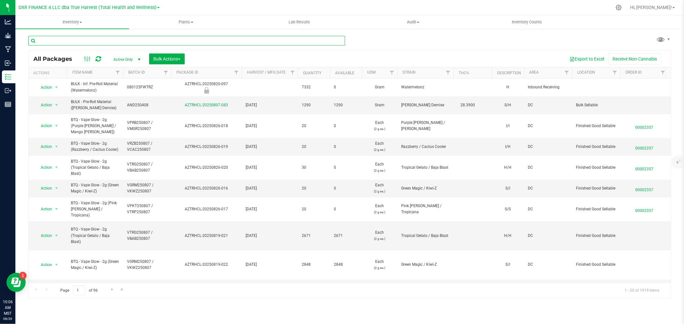
click at [85, 39] on input "text" at bounding box center [186, 41] width 317 height 10
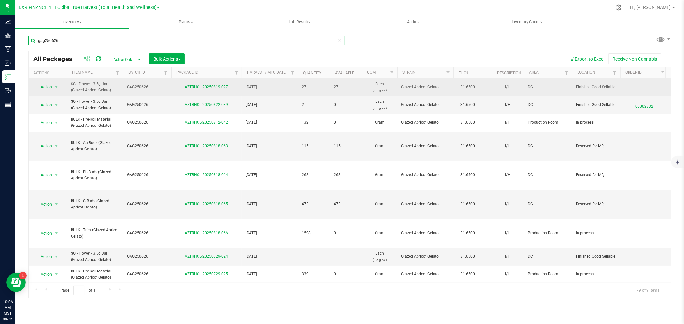
type input "gag250626"
click at [192, 86] on link "AZTRHCL-20250819-027" at bounding box center [206, 87] width 43 height 4
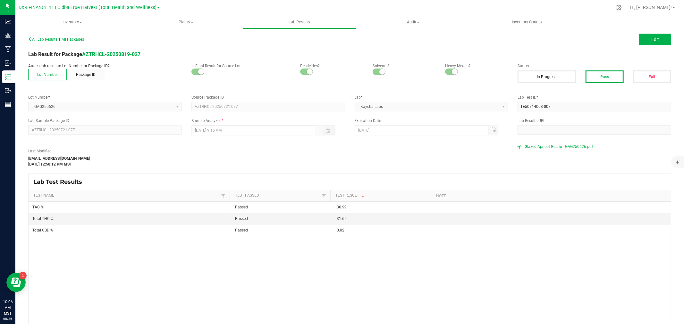
click at [554, 147] on span "Glazed Apricot Gelato - GAG250626.pdf" at bounding box center [558, 147] width 68 height 10
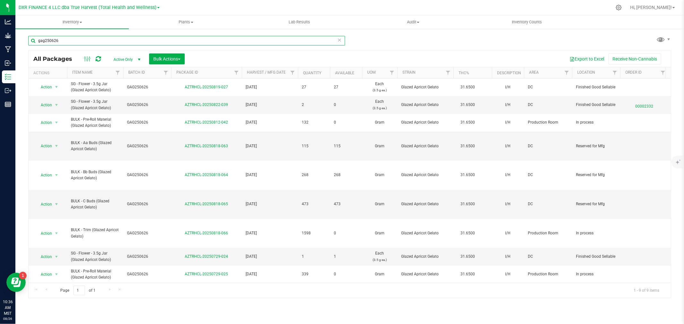
click at [160, 41] on input "gag250626" at bounding box center [186, 41] width 317 height 10
type input "bxb250527"
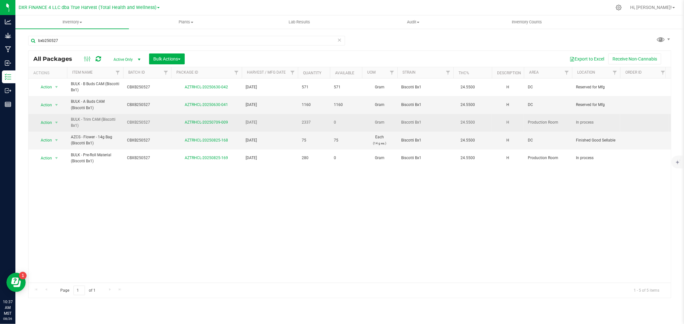
drag, startPoint x: 219, startPoint y: 120, endPoint x: 214, endPoint y: 115, distance: 6.8
click at [218, 121] on div "All Packages Active Only Active Only Lab Samples Locked All Bulk Actions Add to…" at bounding box center [349, 175] width 643 height 248
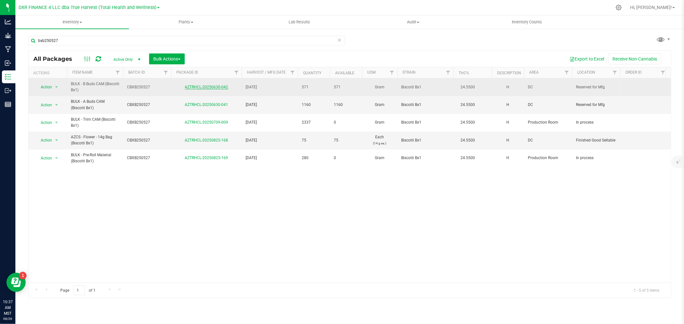
click at [209, 88] on link "AZTRHCL-20250630-042" at bounding box center [206, 87] width 43 height 4
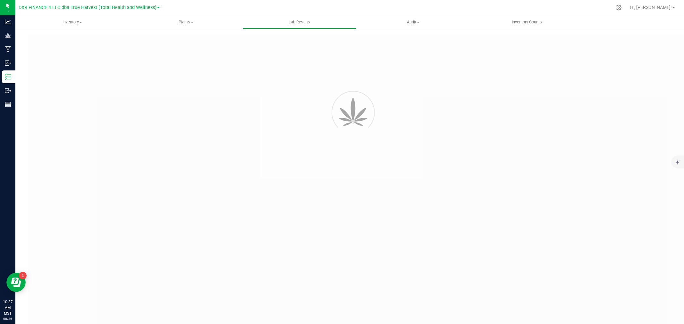
type input "AZTRHCL-20250709-007"
type input "TE50627003-011"
type input "AZTRHCL-20250709-007"
type input "[DATE] 1:55 PM"
type input "[DATE]"
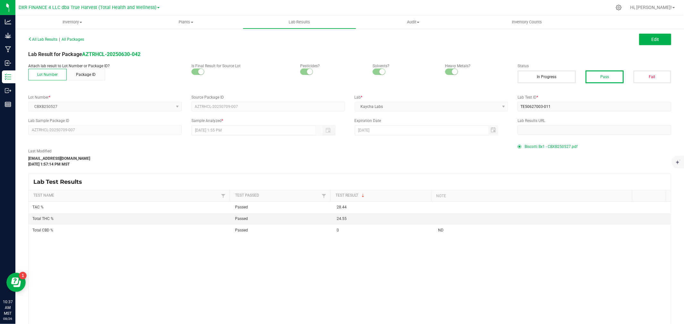
click at [560, 146] on span "Biscotti Bx1 - CBXB250527.pdf" at bounding box center [550, 147] width 53 height 10
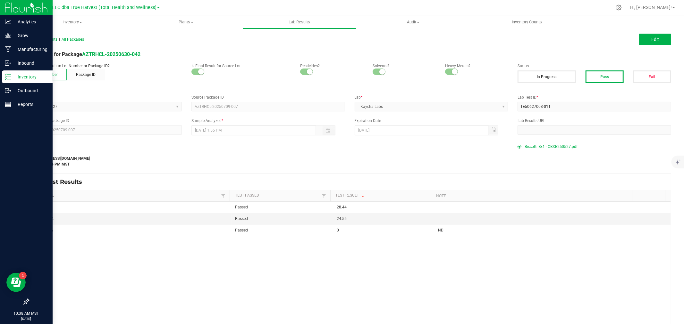
click at [16, 76] on p "Inventory" at bounding box center [30, 77] width 38 height 8
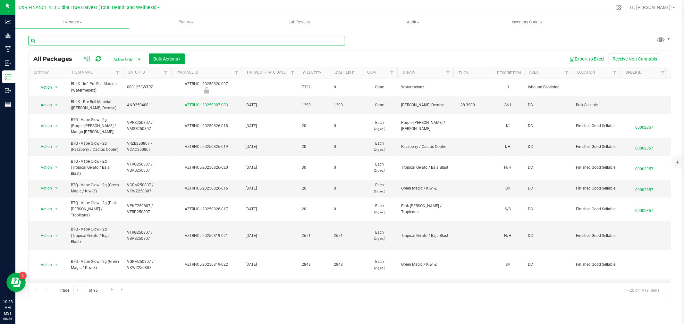
click at [143, 40] on input "text" at bounding box center [186, 41] width 317 height 10
type input "pmk250527"
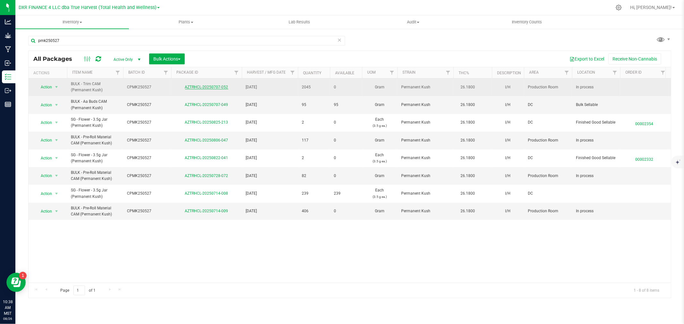
click at [198, 87] on link "AZTRHCL-20250707-052" at bounding box center [206, 87] width 43 height 4
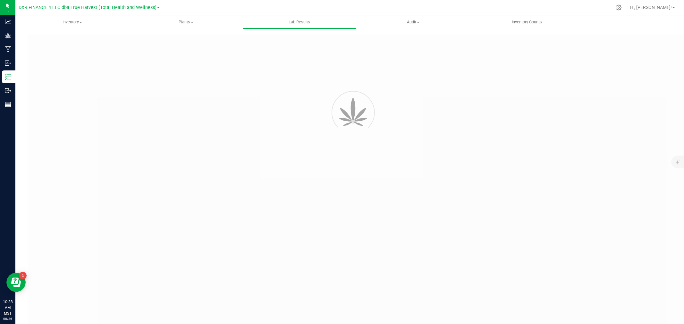
type input "AZTRHCL-20250707-050"
type input "TE50627003-010"
type input "AZTRHCL-20250707-050"
type input "[DATE] 2:43 PM"
type input "[DATE]"
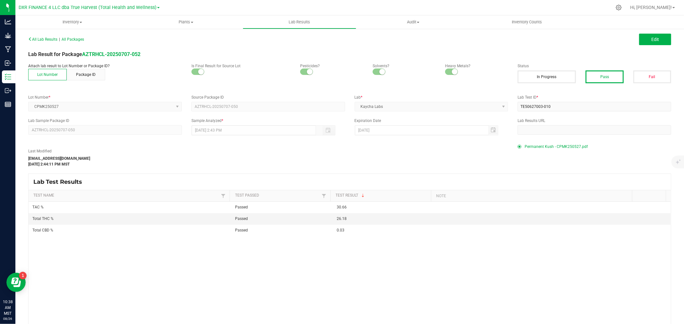
click at [569, 148] on span "Permanent Kush - CPMK250527.pdf" at bounding box center [555, 147] width 63 height 10
